Goal: Book appointment/travel/reservation

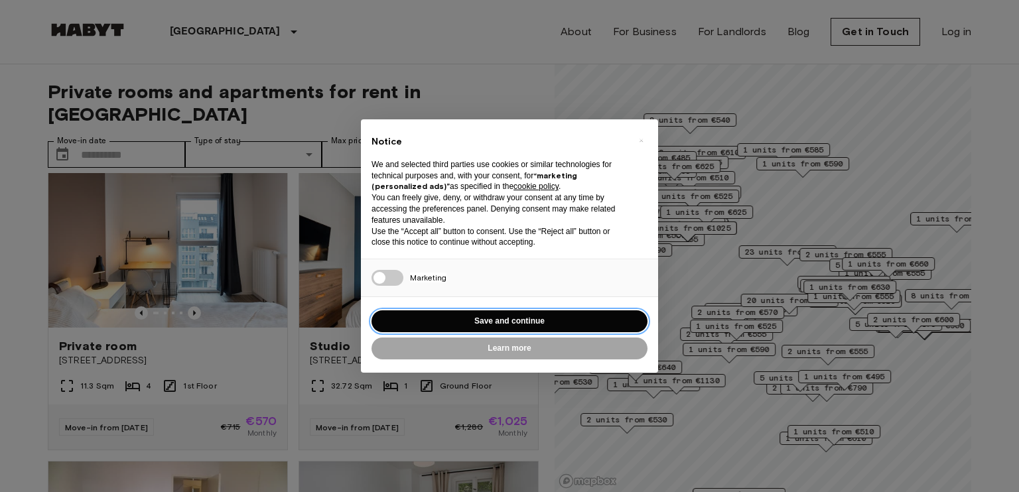
click at [499, 322] on button "Save and continue" at bounding box center [510, 322] width 276 height 22
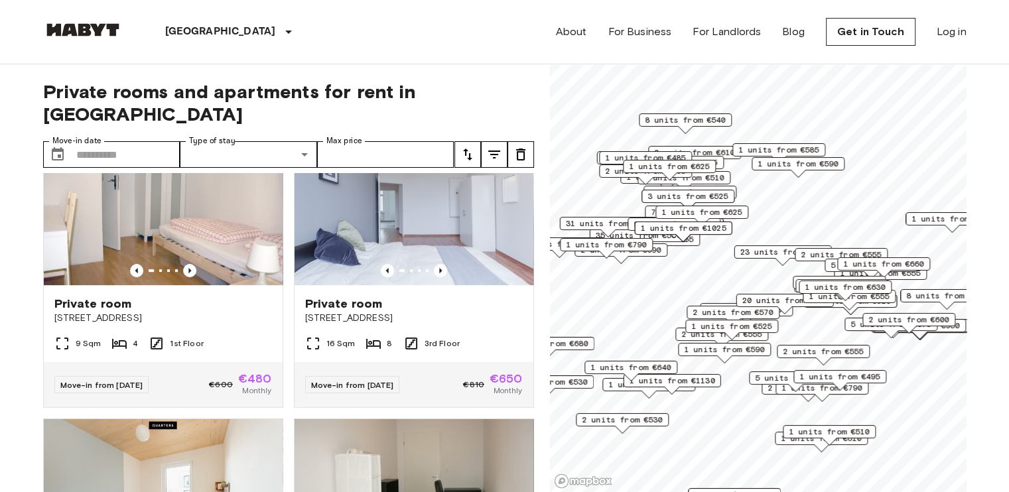
scroll to position [645, 0]
click at [184, 264] on icon "Previous image" at bounding box center [189, 270] width 13 height 13
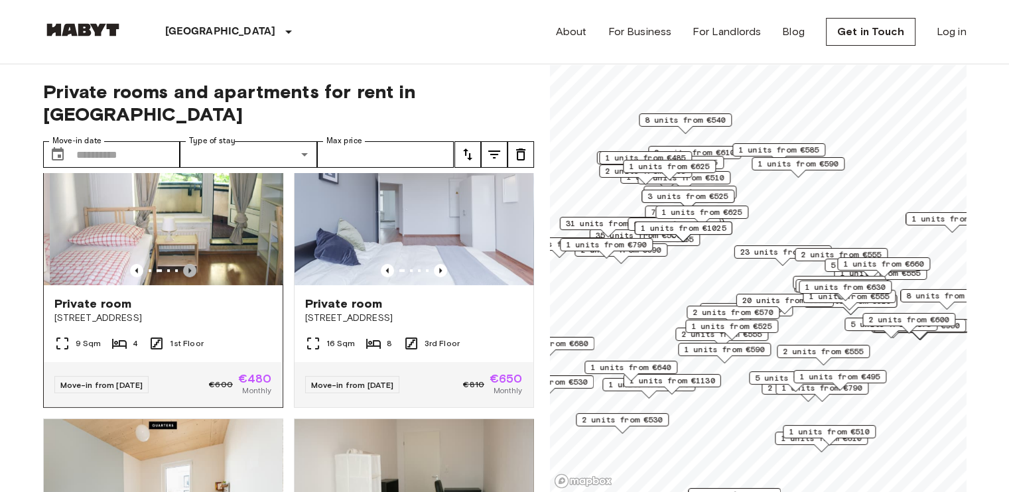
click at [184, 264] on icon "Previous image" at bounding box center [189, 270] width 13 height 13
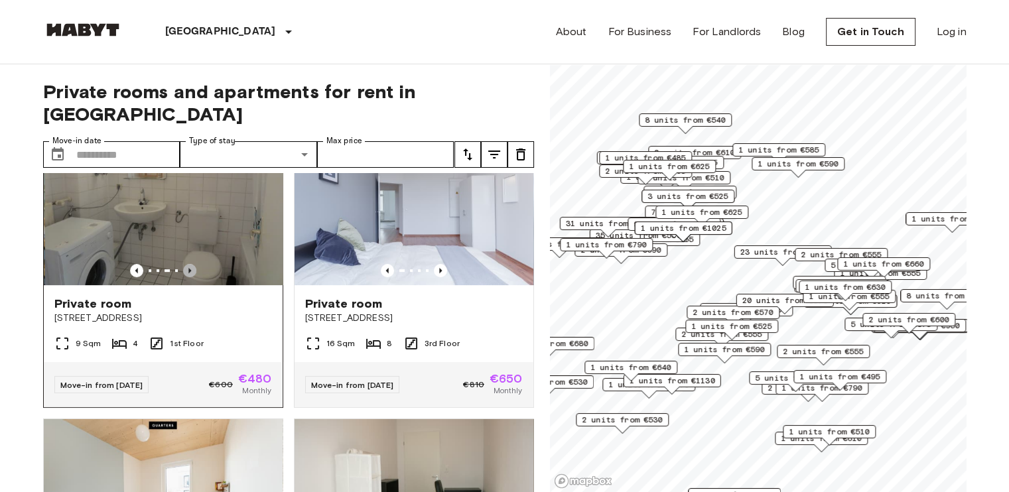
click at [184, 264] on icon "Previous image" at bounding box center [189, 270] width 13 height 13
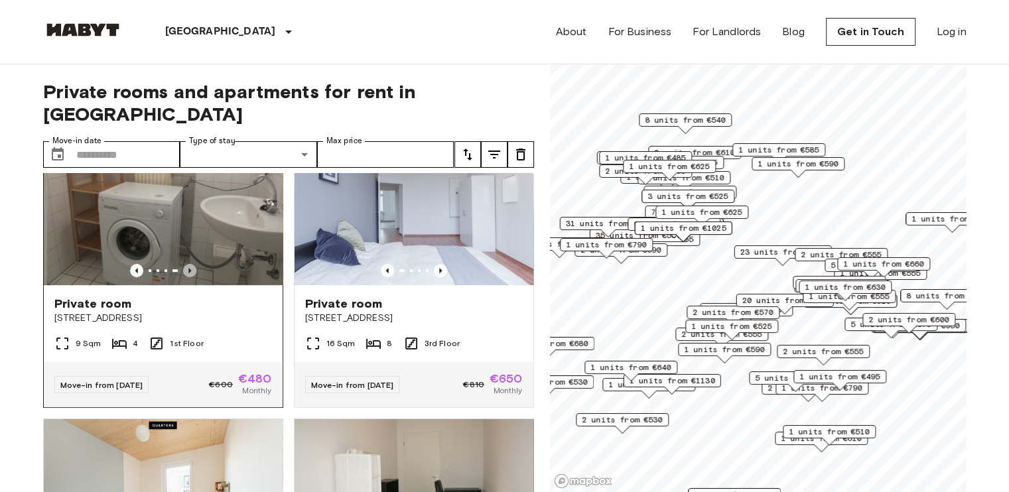
click at [184, 264] on icon "Previous image" at bounding box center [189, 270] width 13 height 13
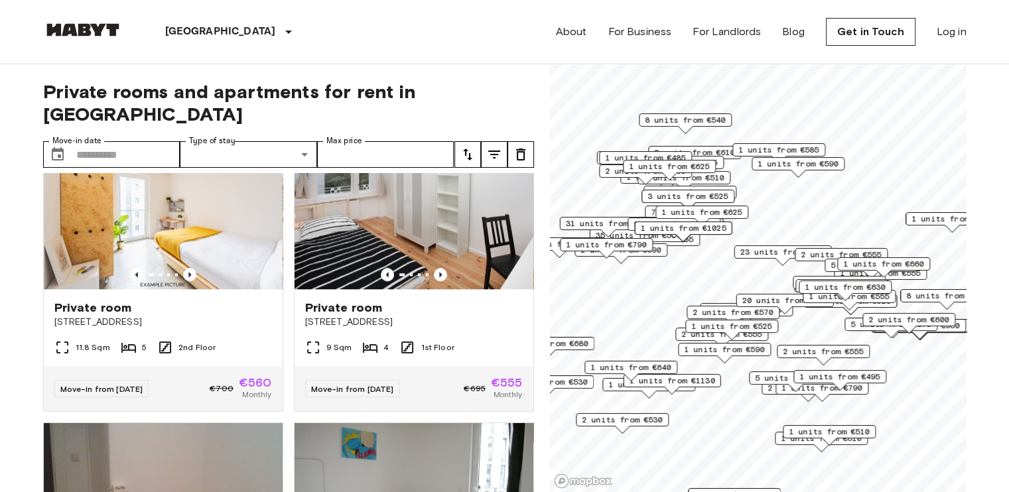
scroll to position [1520, 0]
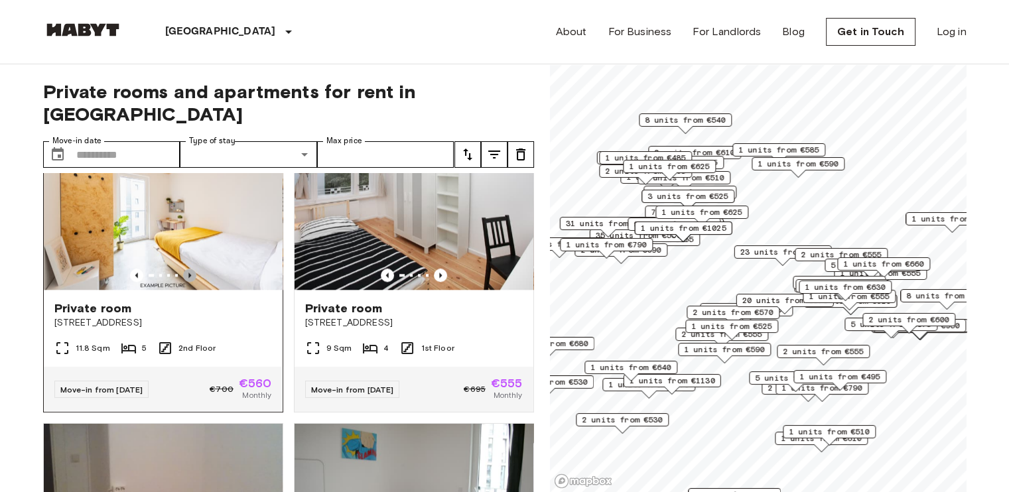
click at [188, 278] on icon "Previous image" at bounding box center [189, 275] width 3 height 5
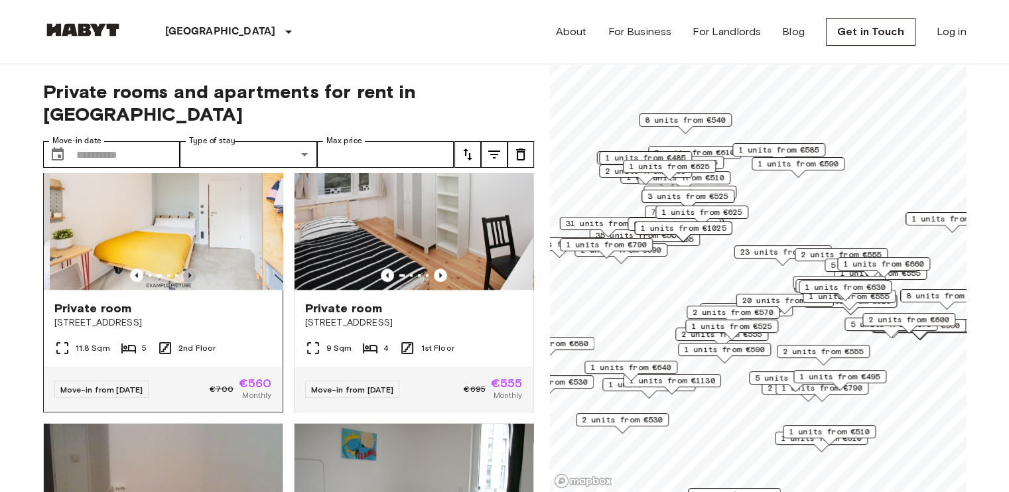
click at [188, 278] on icon "Previous image" at bounding box center [189, 275] width 3 height 5
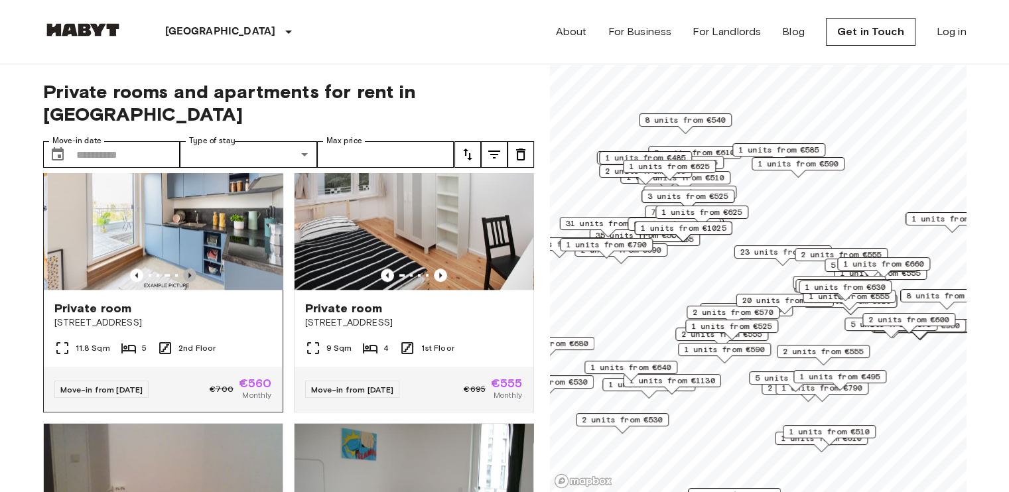
click at [188, 278] on icon "Previous image" at bounding box center [189, 275] width 3 height 5
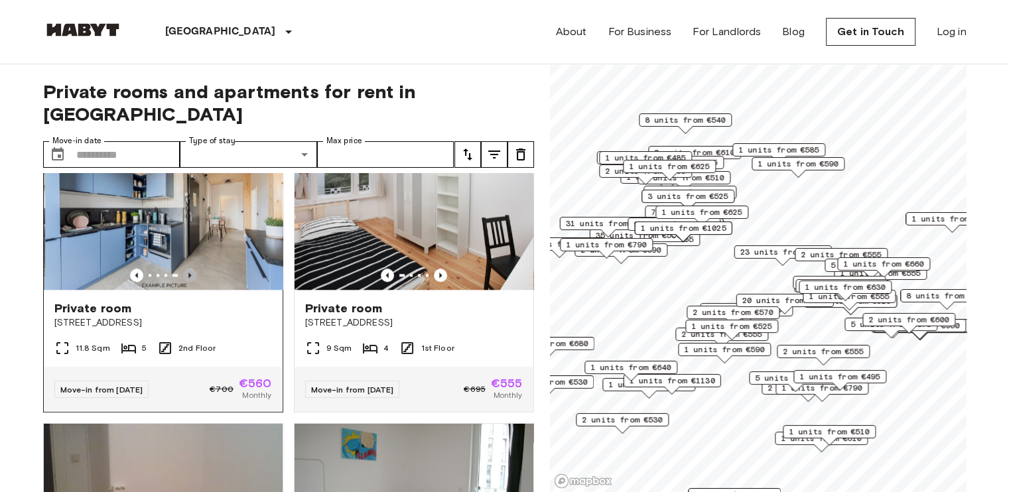
click at [188, 278] on icon "Previous image" at bounding box center [189, 275] width 3 height 5
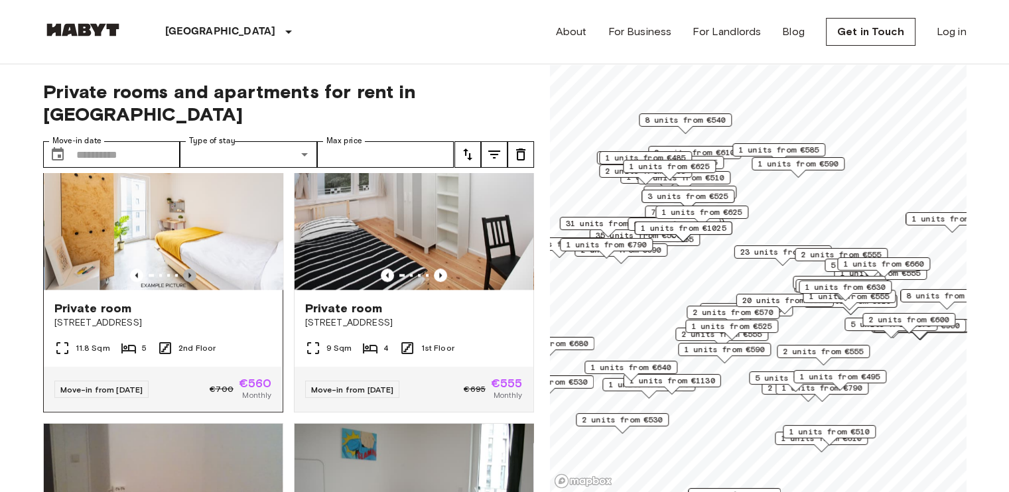
click at [188, 278] on icon "Previous image" at bounding box center [189, 275] width 3 height 5
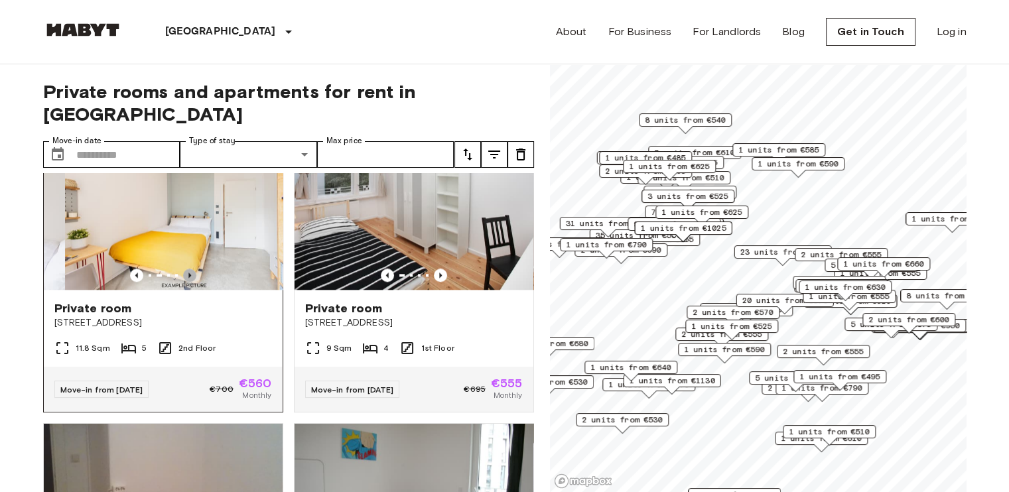
click at [188, 278] on icon "Previous image" at bounding box center [189, 275] width 3 height 5
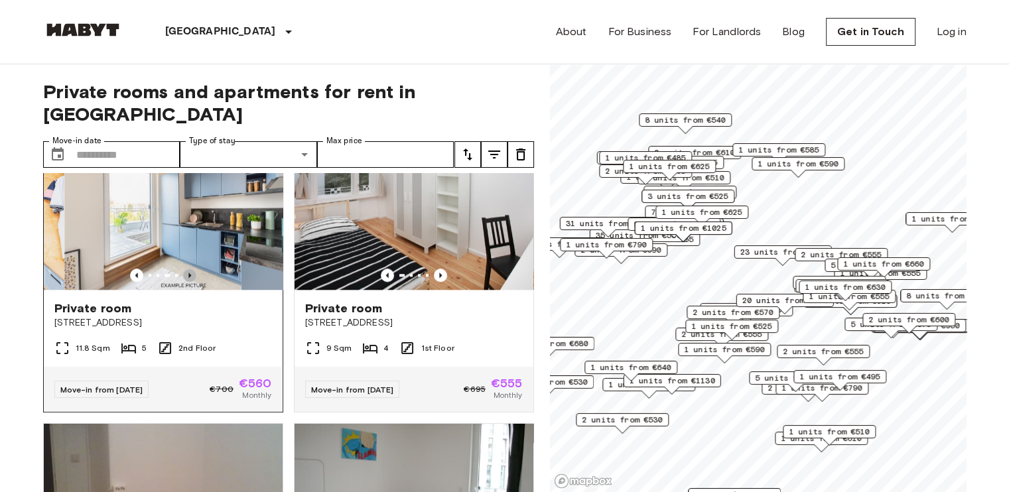
click at [188, 278] on icon "Previous image" at bounding box center [189, 275] width 3 height 5
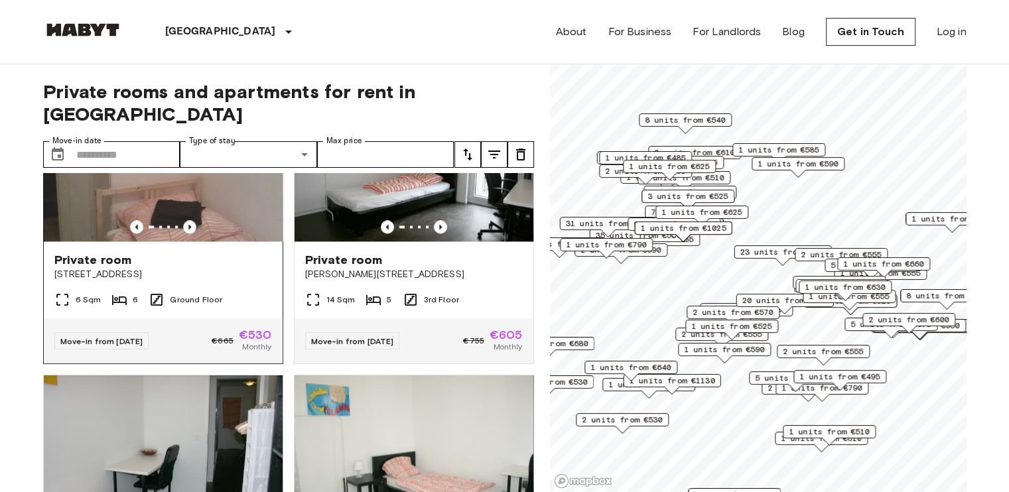
scroll to position [1863, 0]
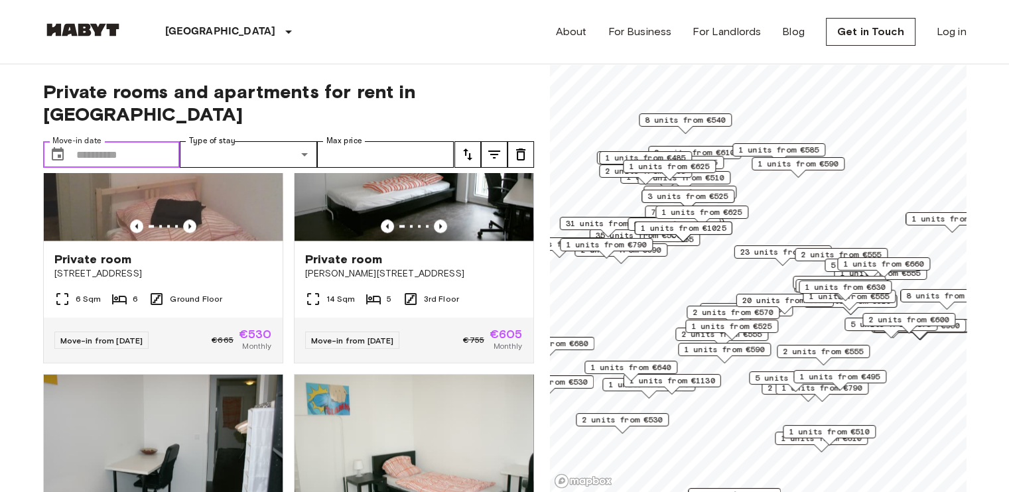
click at [131, 141] on input "Move-in date" at bounding box center [128, 154] width 104 height 27
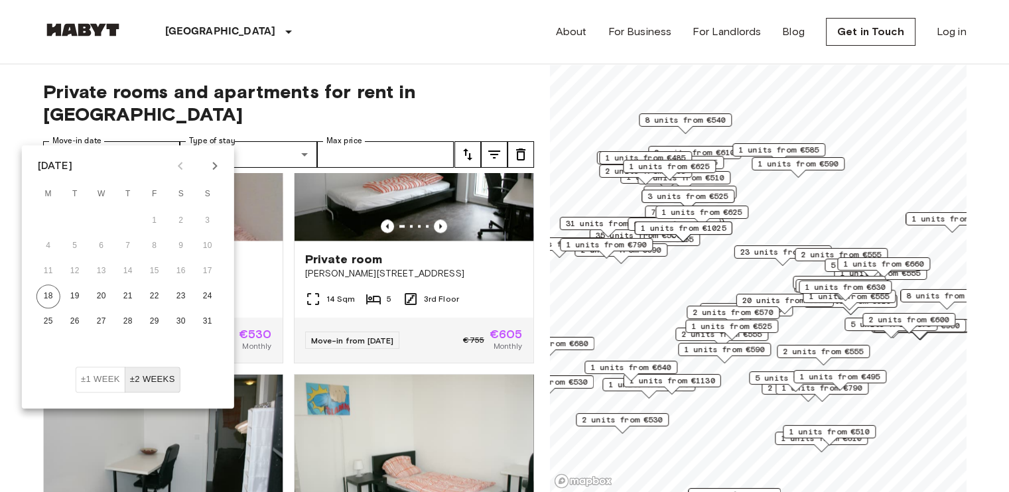
click at [72, 167] on div "[DATE]" at bounding box center [55, 166] width 35 height 16
click at [104, 372] on button "±1 week" at bounding box center [101, 380] width 50 height 26
click at [157, 390] on button "±2 weeks" at bounding box center [153, 380] width 56 height 26
click at [214, 168] on icon "Next month" at bounding box center [214, 166] width 5 height 8
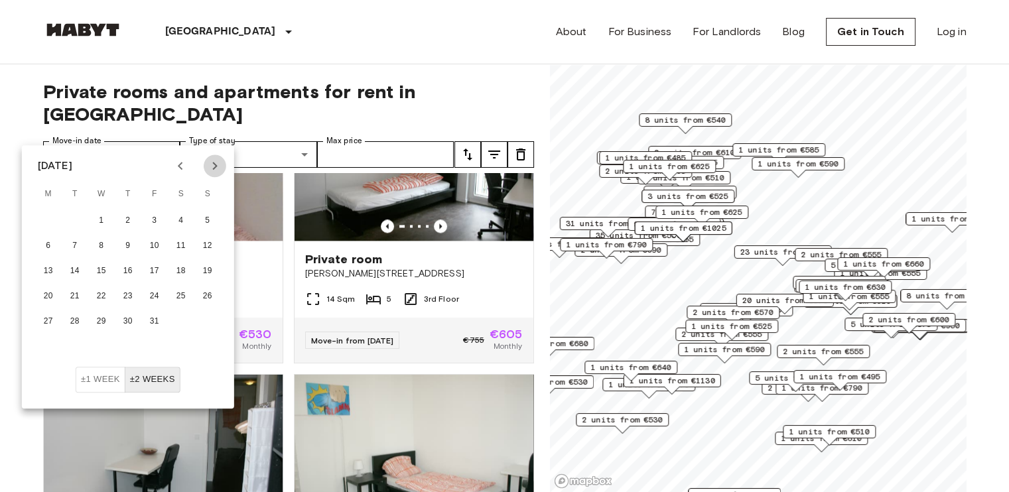
click at [214, 168] on icon "Next month" at bounding box center [214, 166] width 5 height 8
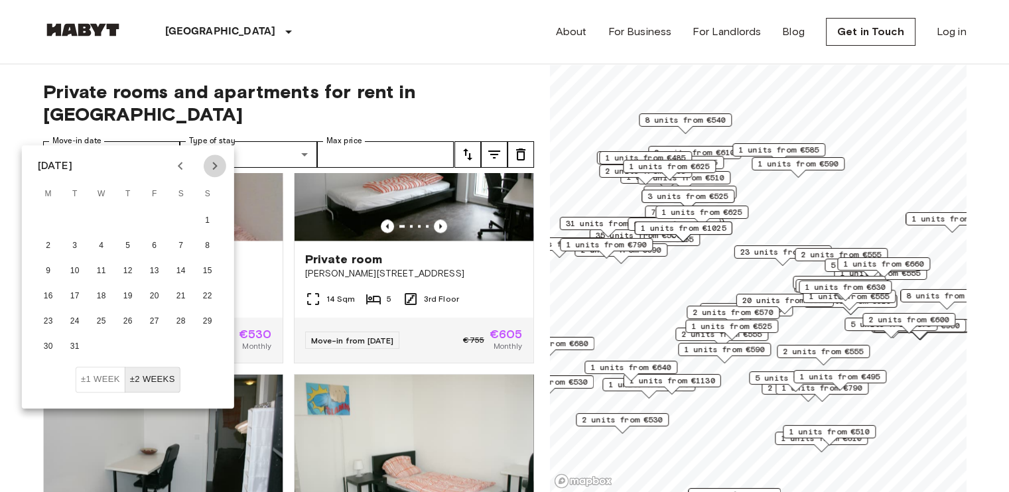
click at [214, 168] on icon "Next month" at bounding box center [214, 166] width 5 height 8
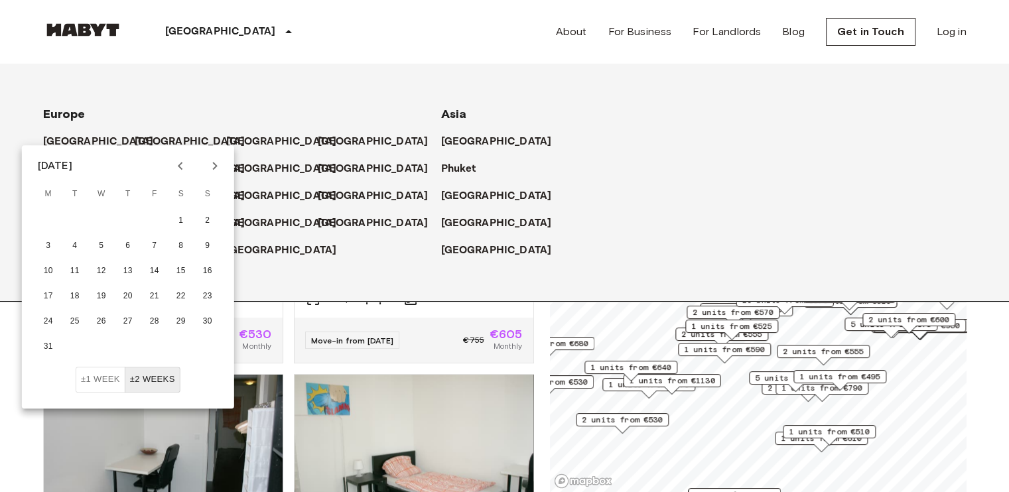
click at [219, 38] on div "[GEOGRAPHIC_DATA]" at bounding box center [231, 32] width 217 height 64
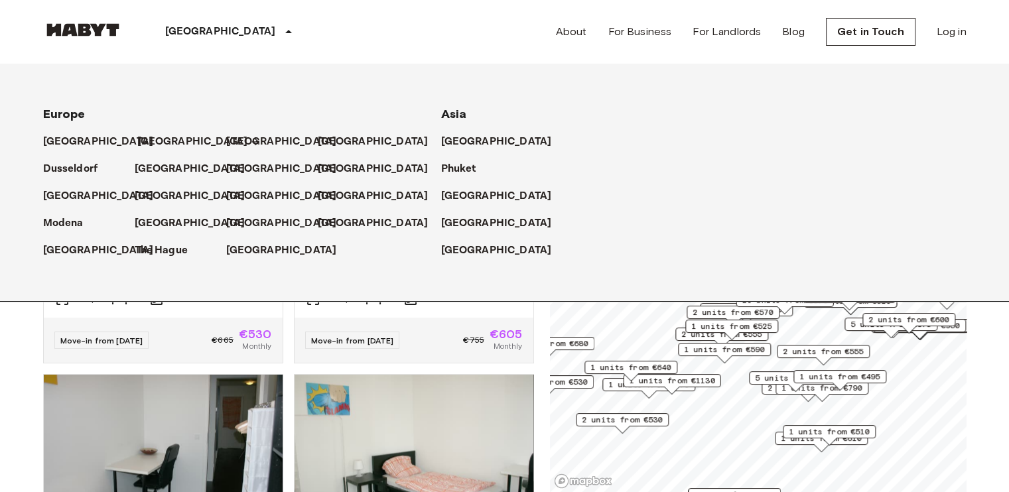
click at [145, 145] on p "[GEOGRAPHIC_DATA]" at bounding box center [192, 142] width 111 height 16
click at [194, 38] on div "[GEOGRAPHIC_DATA]" at bounding box center [231, 32] width 217 height 64
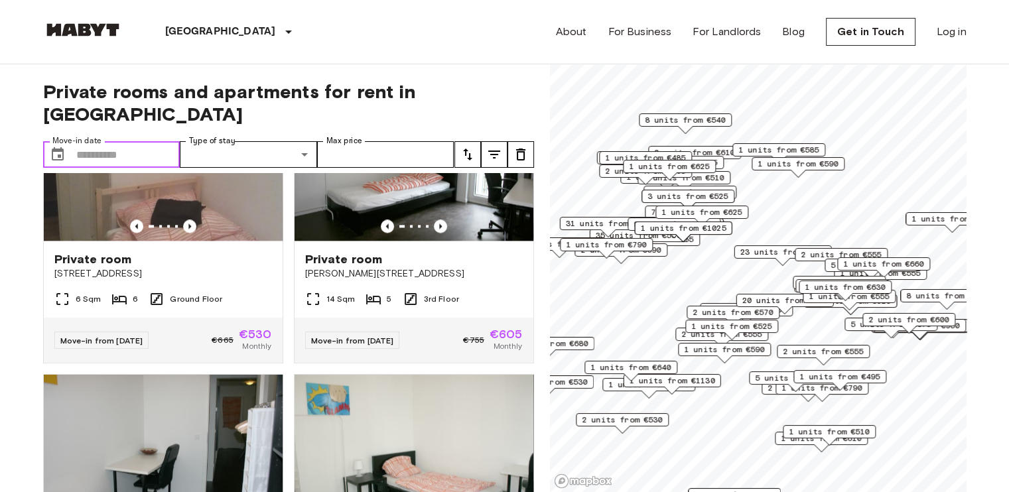
click at [111, 141] on input "Move-in date" at bounding box center [128, 154] width 104 height 27
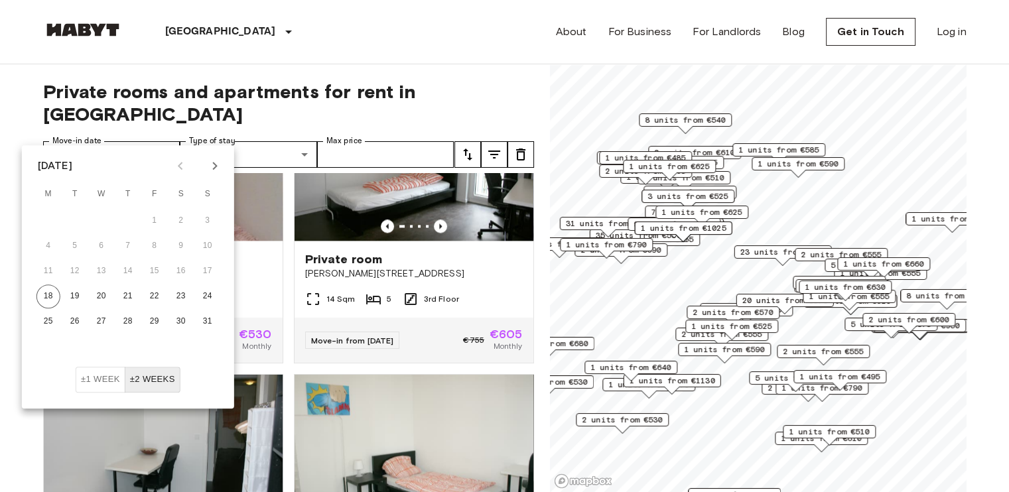
click at [72, 166] on div "[DATE]" at bounding box center [55, 166] width 35 height 16
click at [209, 172] on icon "Next month" at bounding box center [215, 166] width 16 height 16
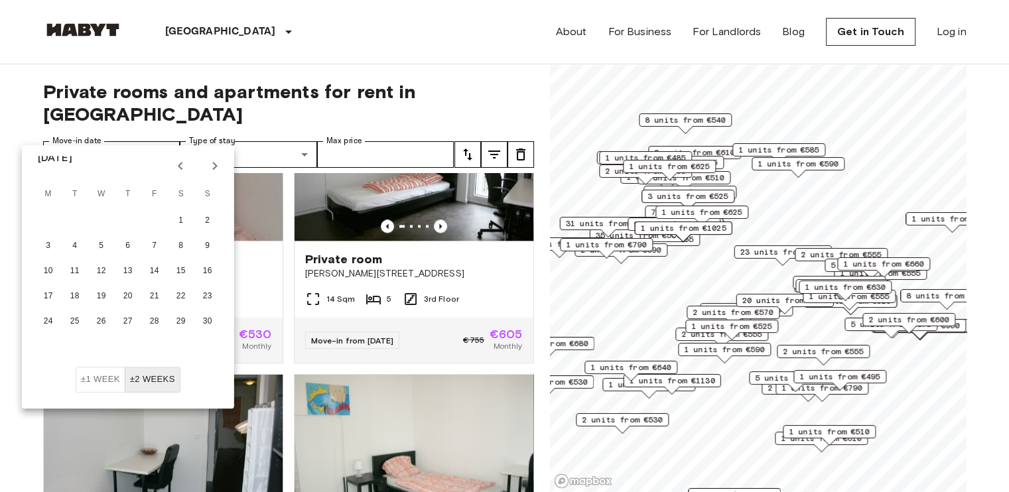
click at [209, 172] on icon "Next month" at bounding box center [215, 166] width 16 height 16
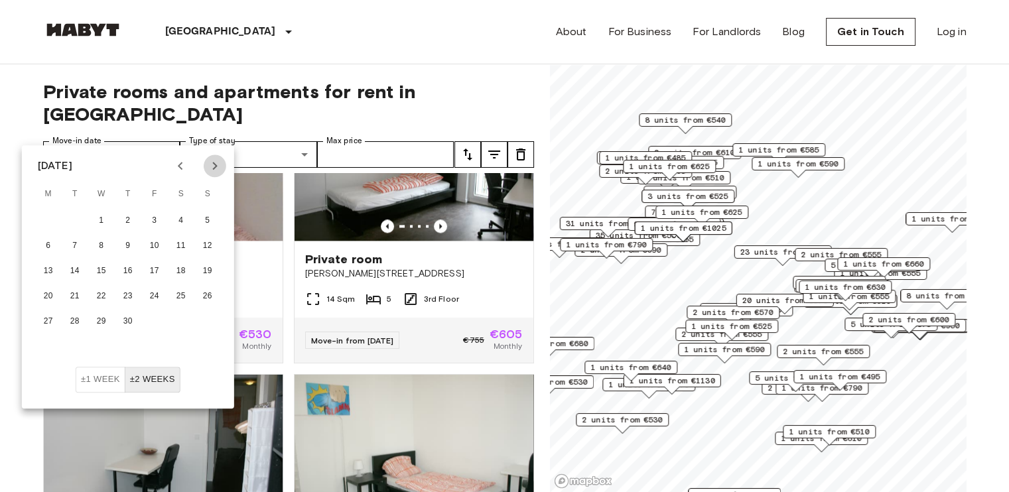
click at [209, 172] on icon "Next month" at bounding box center [215, 166] width 16 height 16
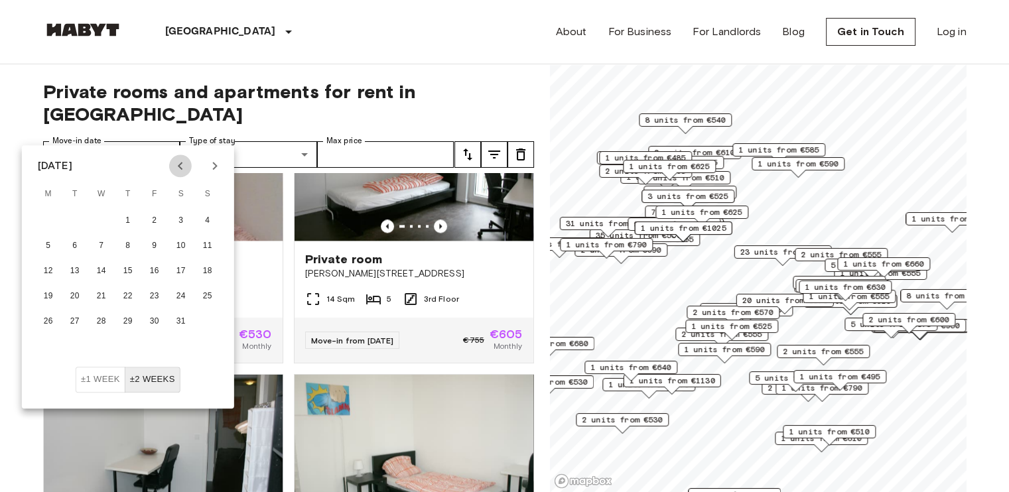
click at [184, 170] on icon "Previous month" at bounding box center [181, 166] width 16 height 16
click at [159, 297] on button "21" at bounding box center [155, 297] width 24 height 24
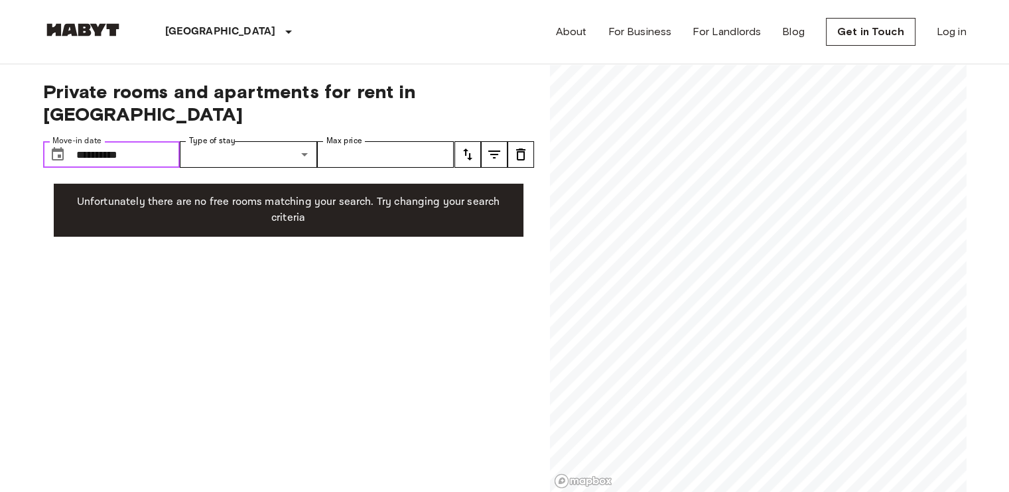
click at [164, 141] on input "**********" at bounding box center [128, 154] width 104 height 27
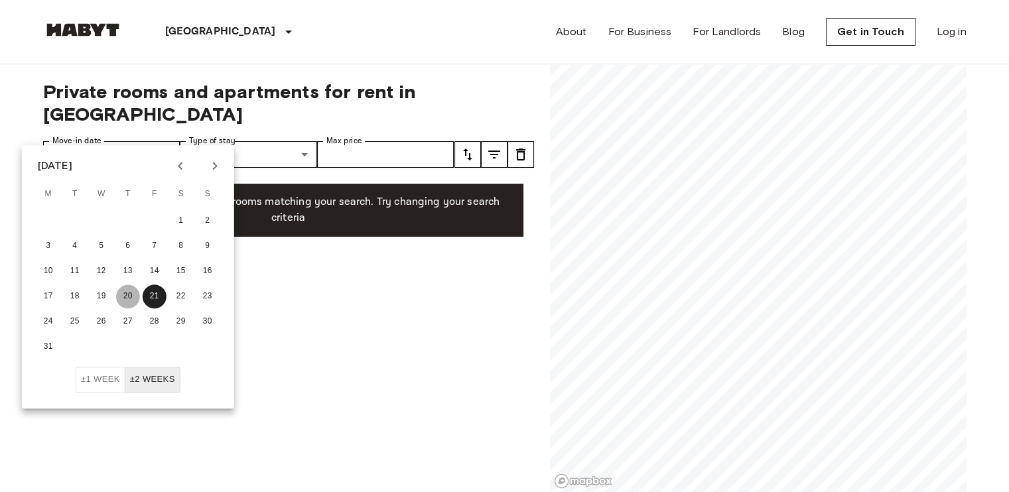
click at [117, 297] on button "20" at bounding box center [128, 297] width 24 height 24
type input "**********"
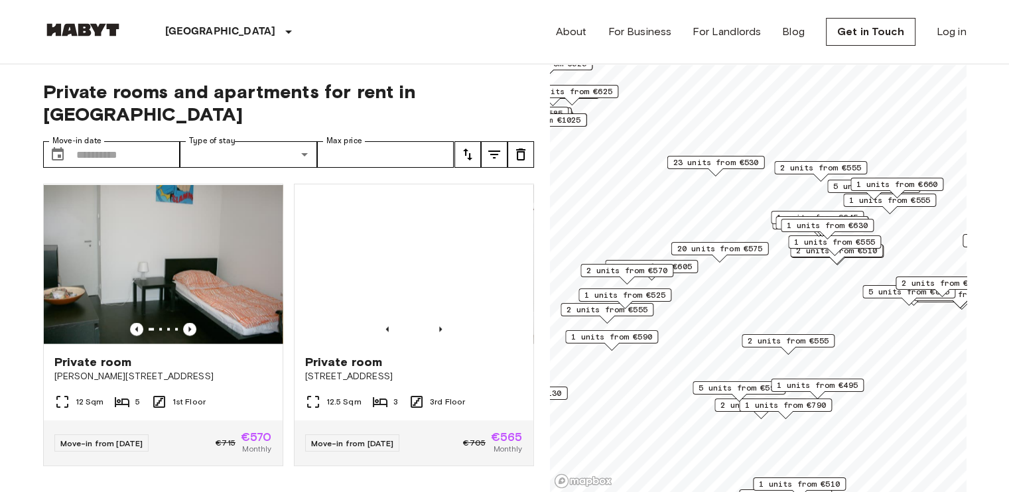
scroll to position [2667, 0]
